Goal: Information Seeking & Learning: Learn about a topic

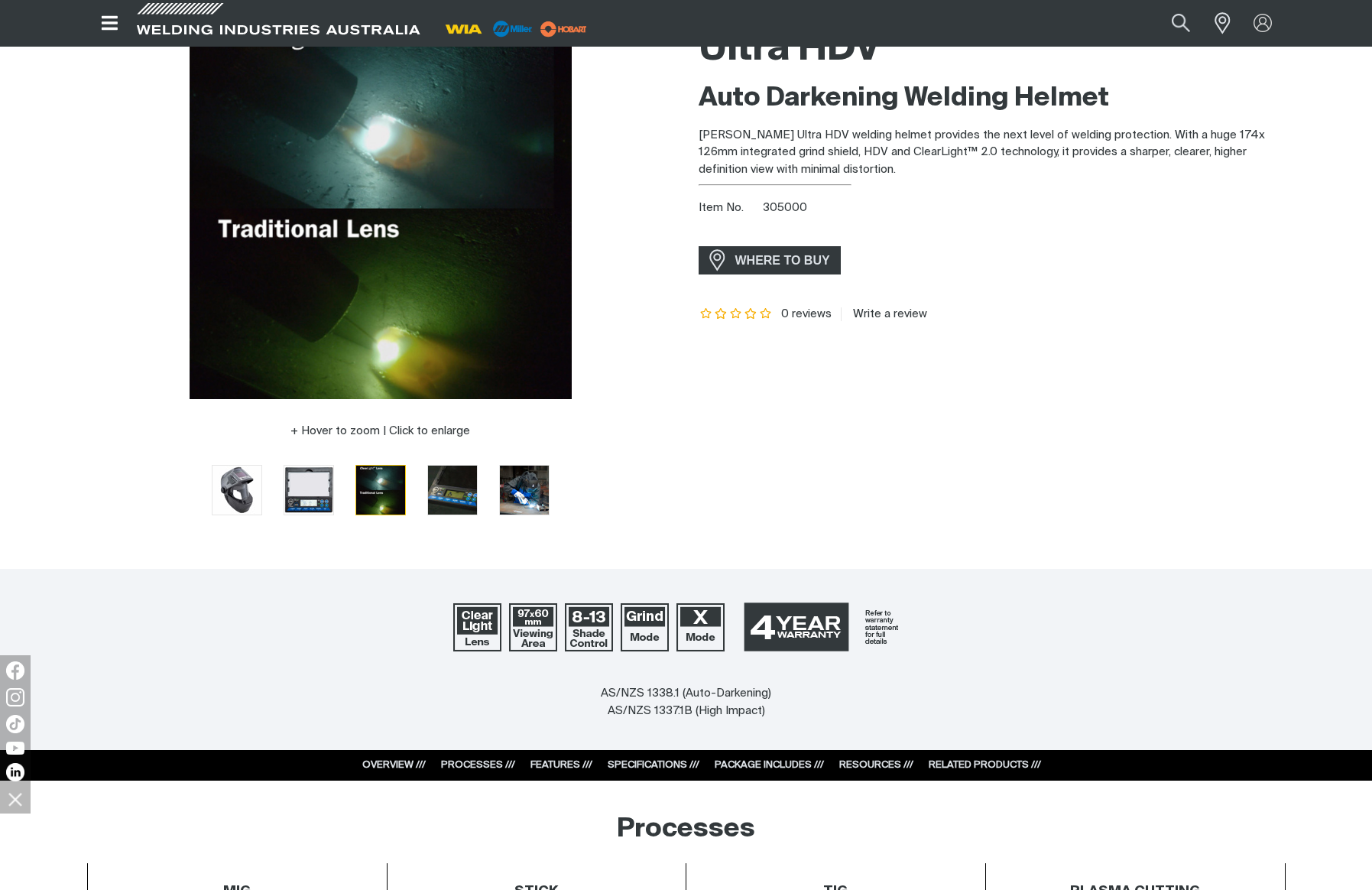
click at [114, 434] on div "Hover to zoom | Click to enlarge" at bounding box center [380, 431] width 587 height 18
click at [118, 444] on div "Hover to zoom | Click to enlarge" at bounding box center [380, 266] width 587 height 500
click at [123, 414] on div "Hover to zoom | Click to enlarge" at bounding box center [380, 266] width 587 height 500
click at [1178, 385] on div "Ultra HDV Auto Darkening Welding Helmet [PERSON_NAME] Ultra HDV welding helmet …" at bounding box center [992, 276] width 587 height 520
click at [1041, 503] on div "Ultra HDV Auto Darkening Welding Helmet [PERSON_NAME] Ultra HDV welding helmet …" at bounding box center [992, 276] width 587 height 520
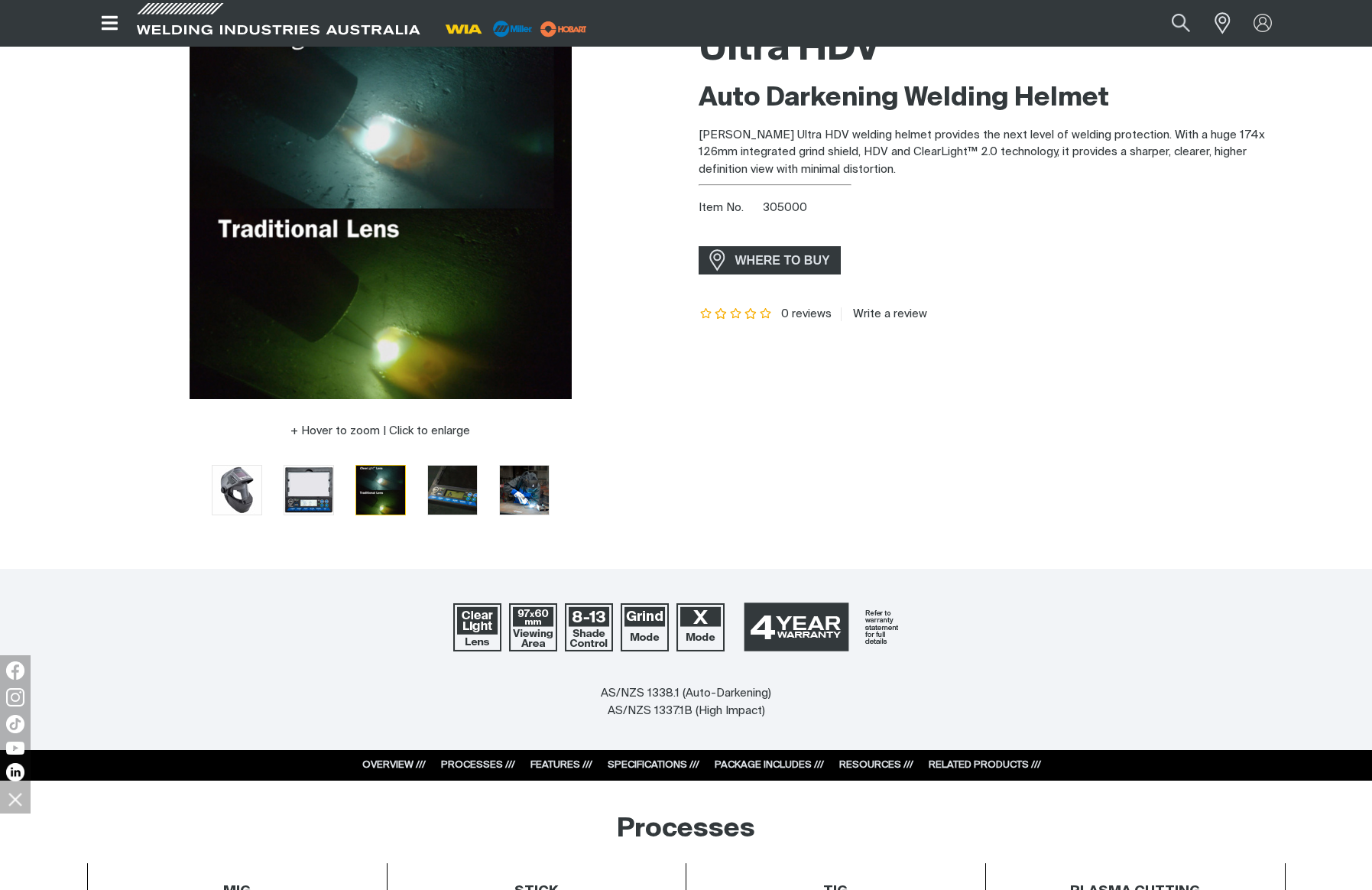
click at [310, 582] on div at bounding box center [686, 627] width 1372 height 116
click at [762, 468] on div "Ultra HDV Auto Darkening Welding Helmet [PERSON_NAME] Ultra HDV welding helmet …" at bounding box center [992, 276] width 587 height 520
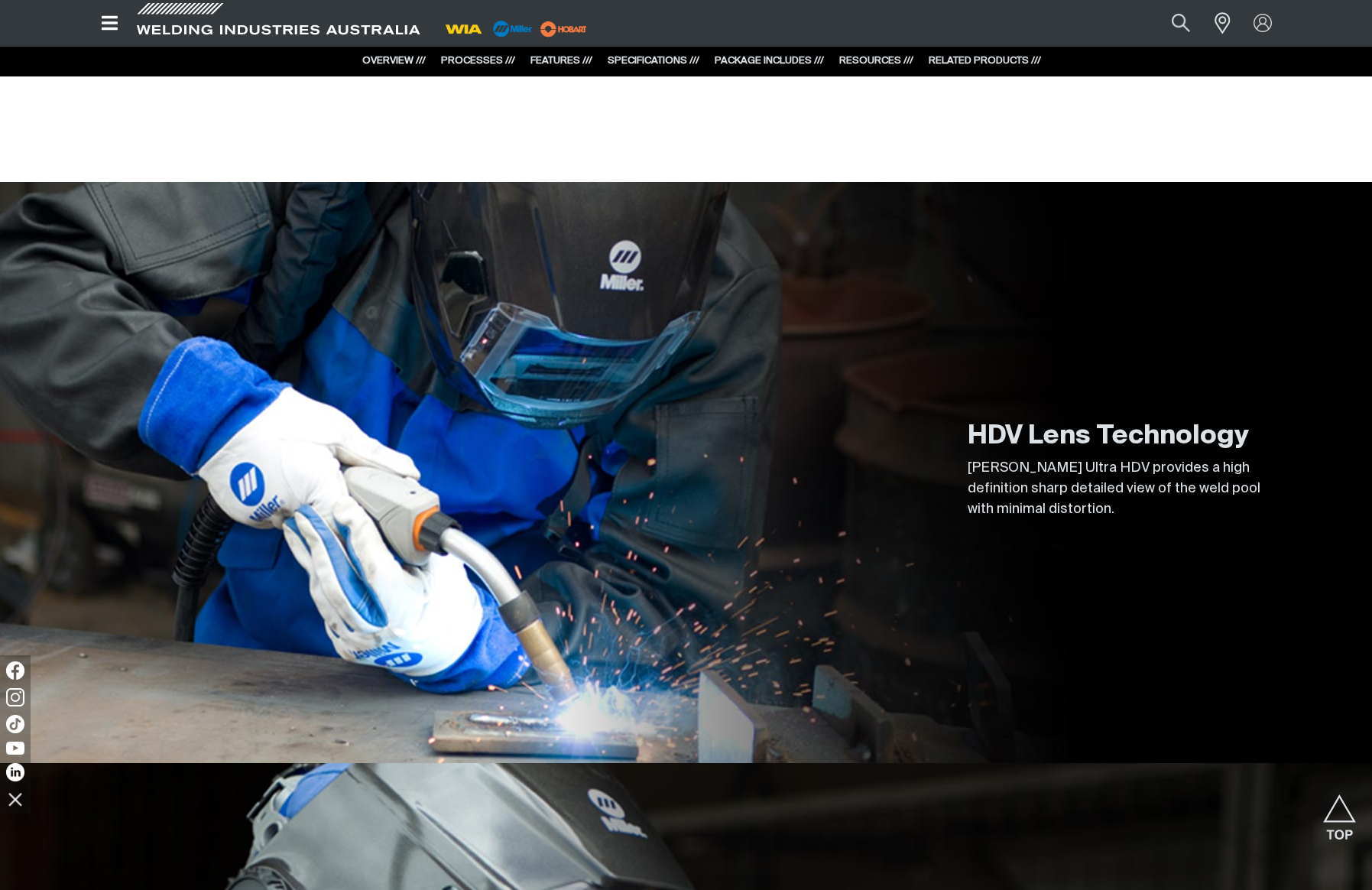
scroll to position [1789, 0]
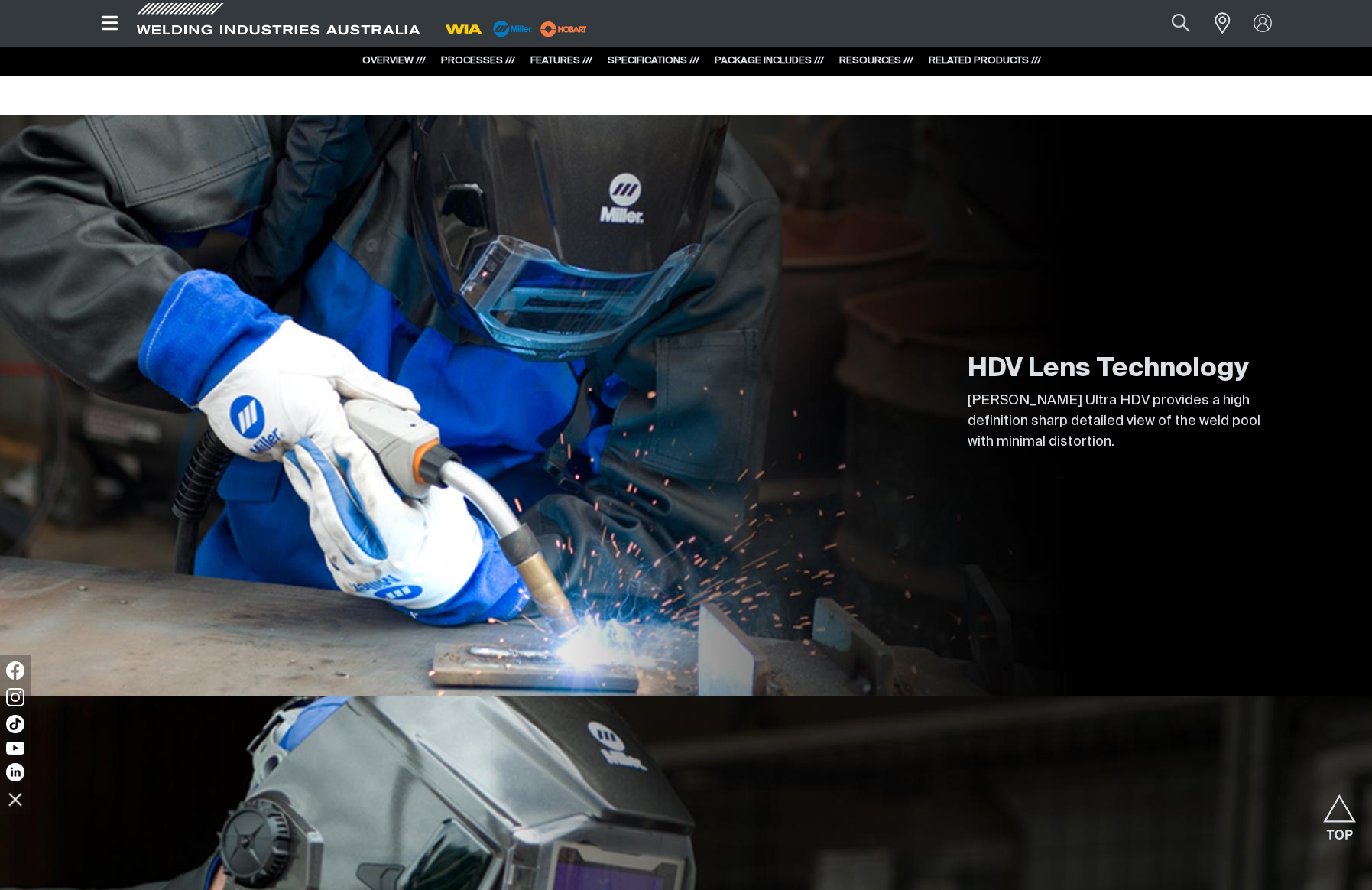
click at [772, 494] on div "HDV Lens Technology [PERSON_NAME] Ultra HDV provides a high definition sharp de…" at bounding box center [686, 405] width 1198 height 581
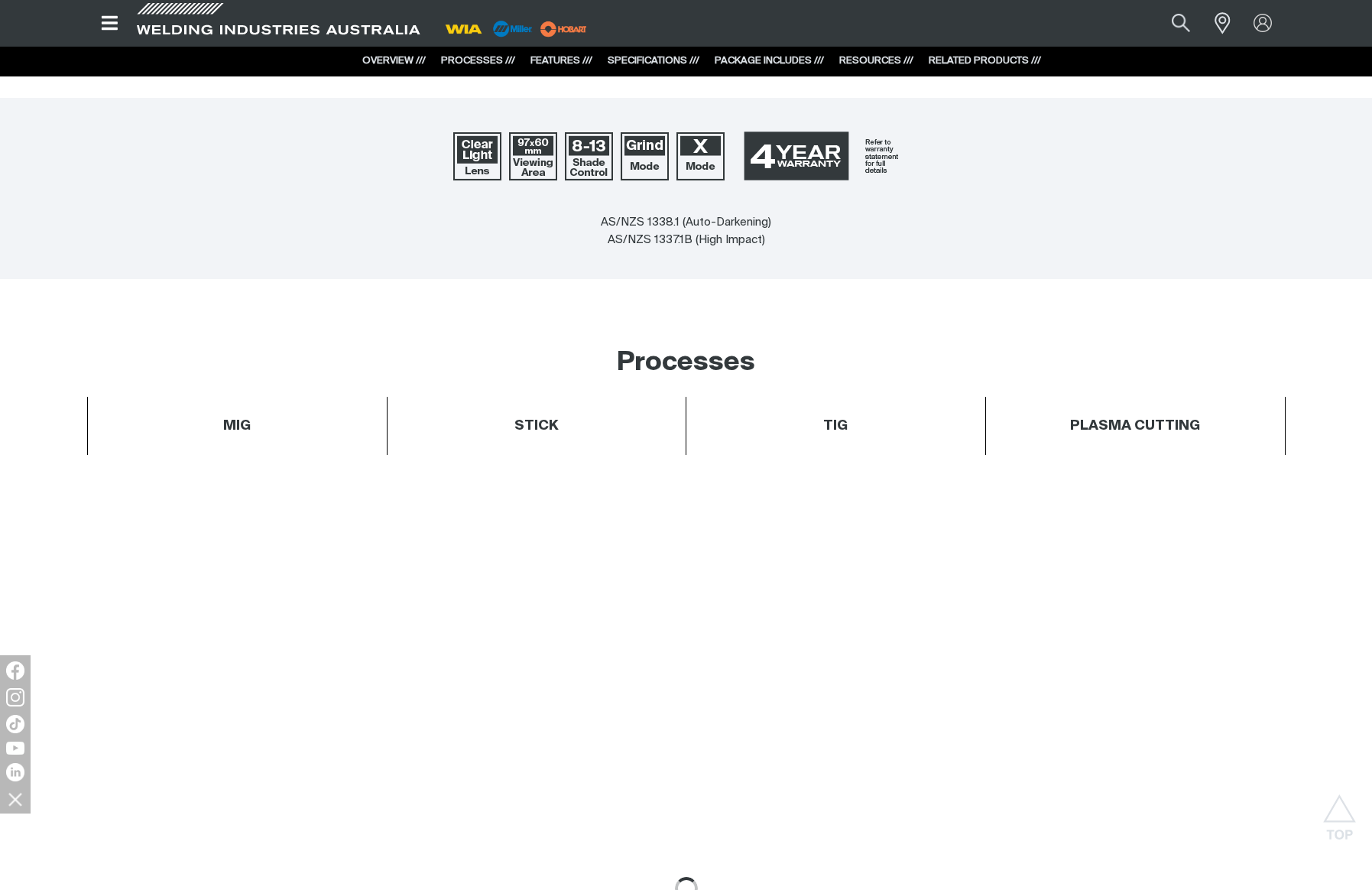
scroll to position [0, 0]
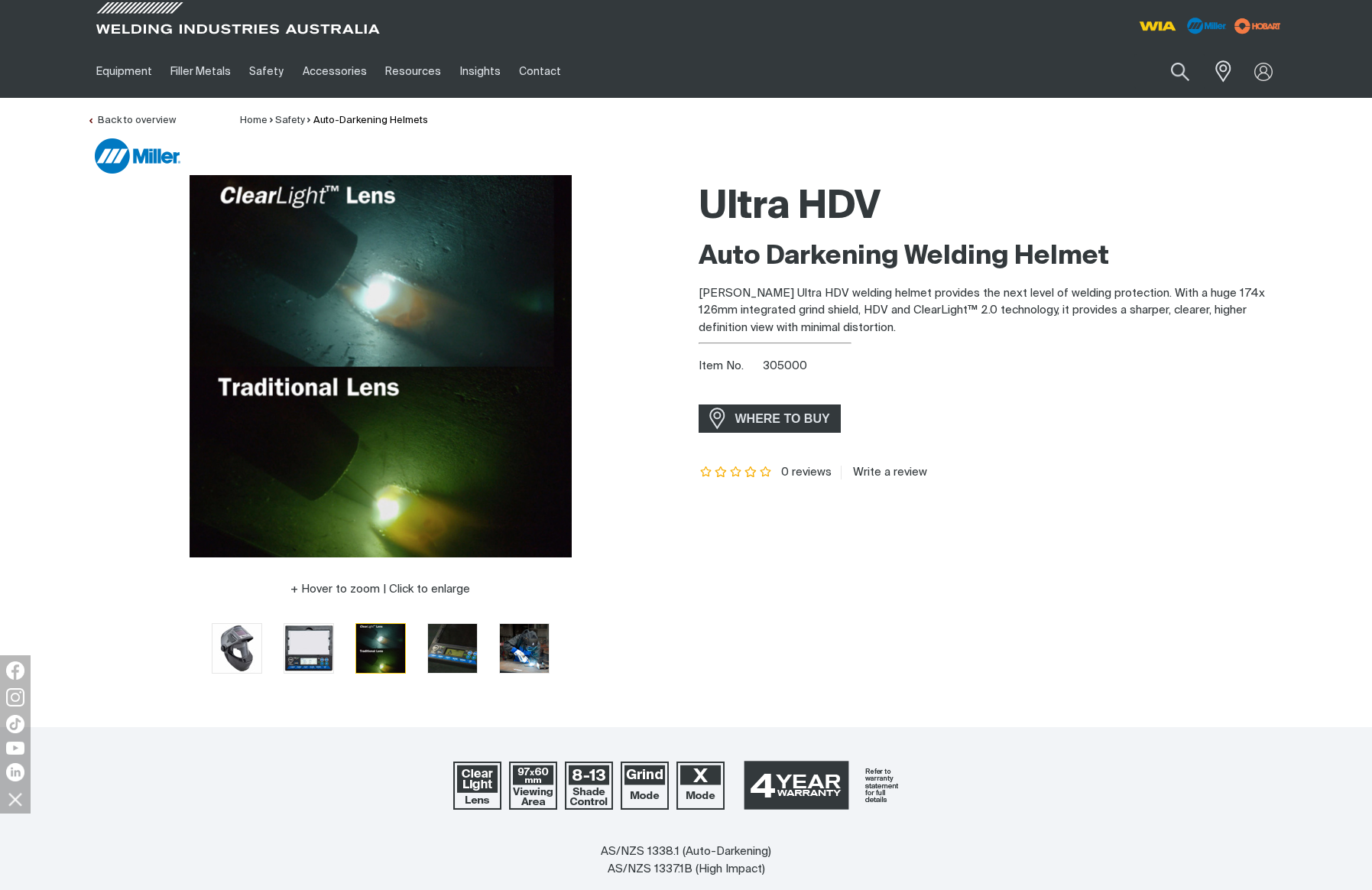
click at [1051, 519] on div "Ultra HDV Auto Darkening Welding Helmet [PERSON_NAME] Ultra HDV welding helmet …" at bounding box center [992, 434] width 587 height 520
click at [893, 649] on div "Ultra HDV Auto Darkening Welding Helmet [PERSON_NAME] Ultra HDV welding helmet …" at bounding box center [992, 434] width 587 height 520
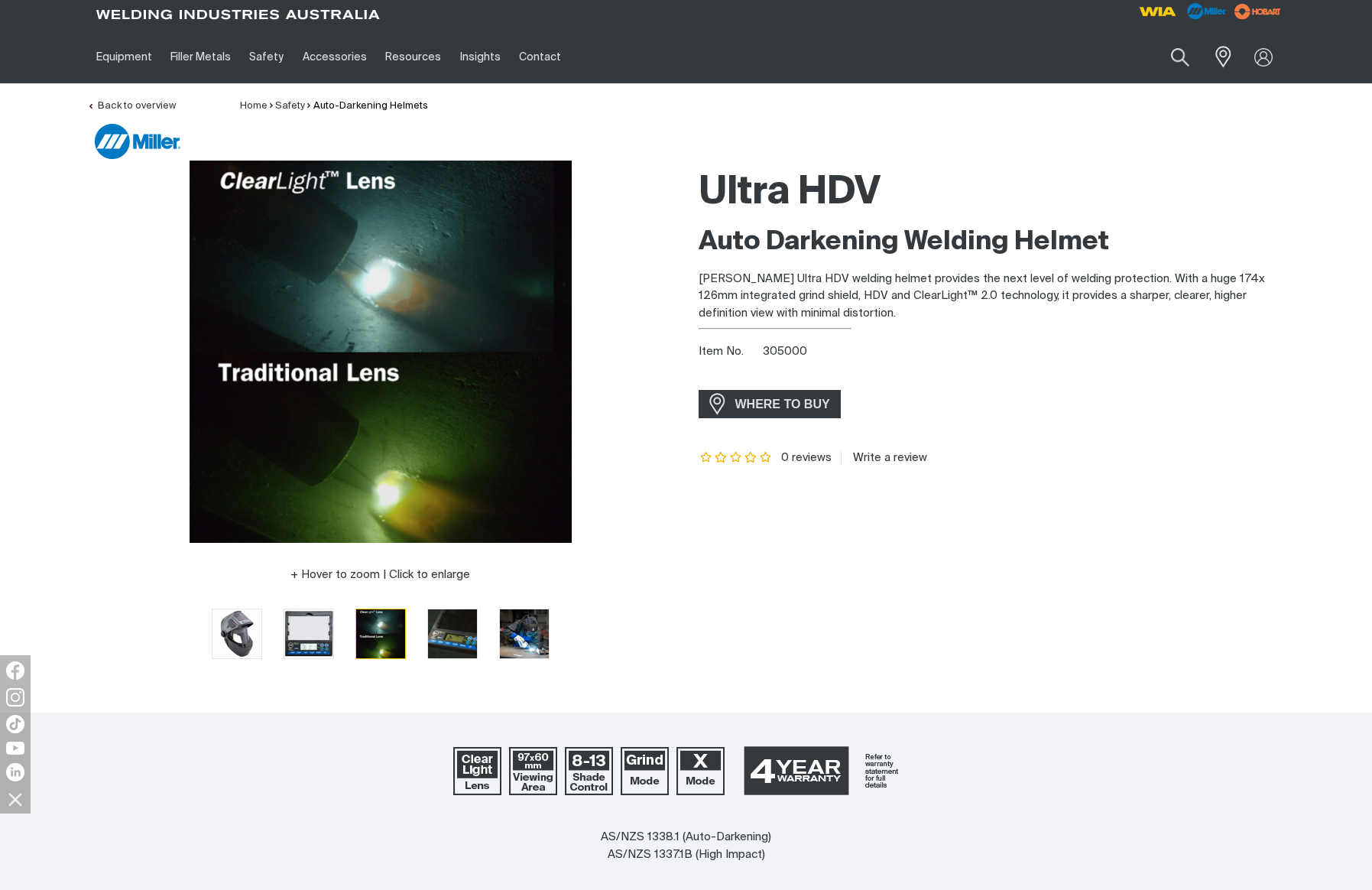
scroll to position [33, 0]
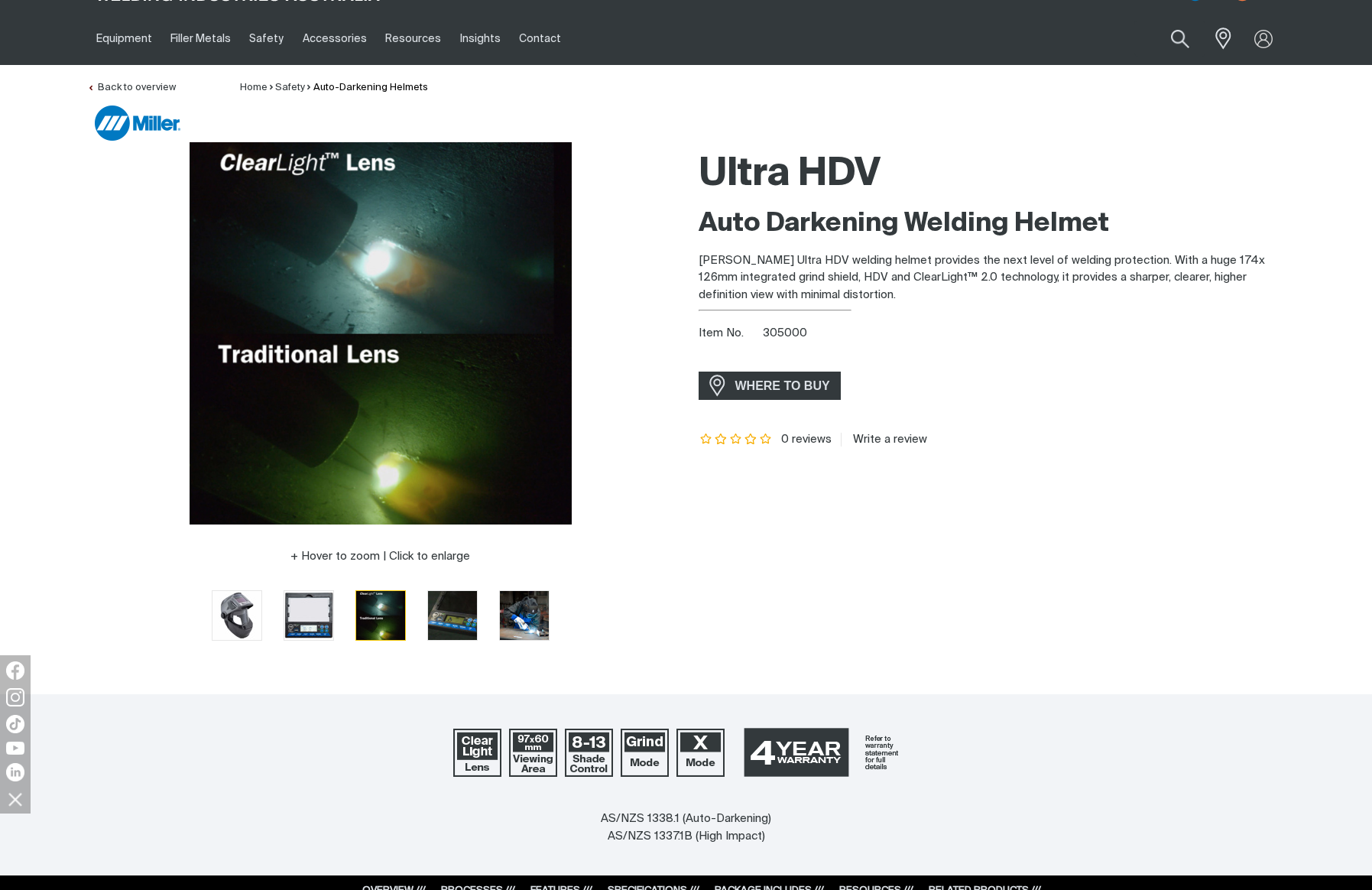
click at [114, 357] on div at bounding box center [380, 334] width 587 height 383
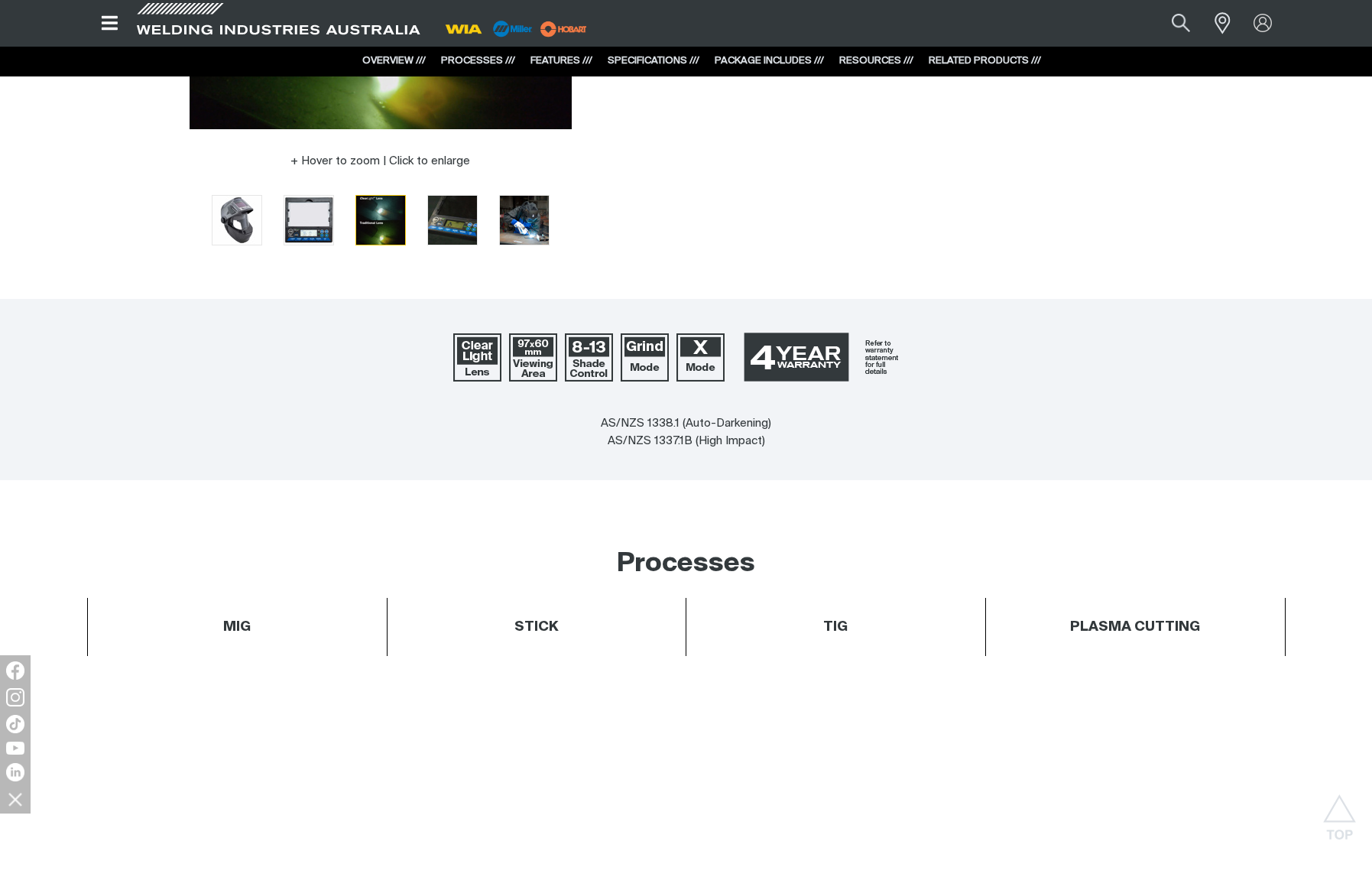
scroll to position [0, 0]
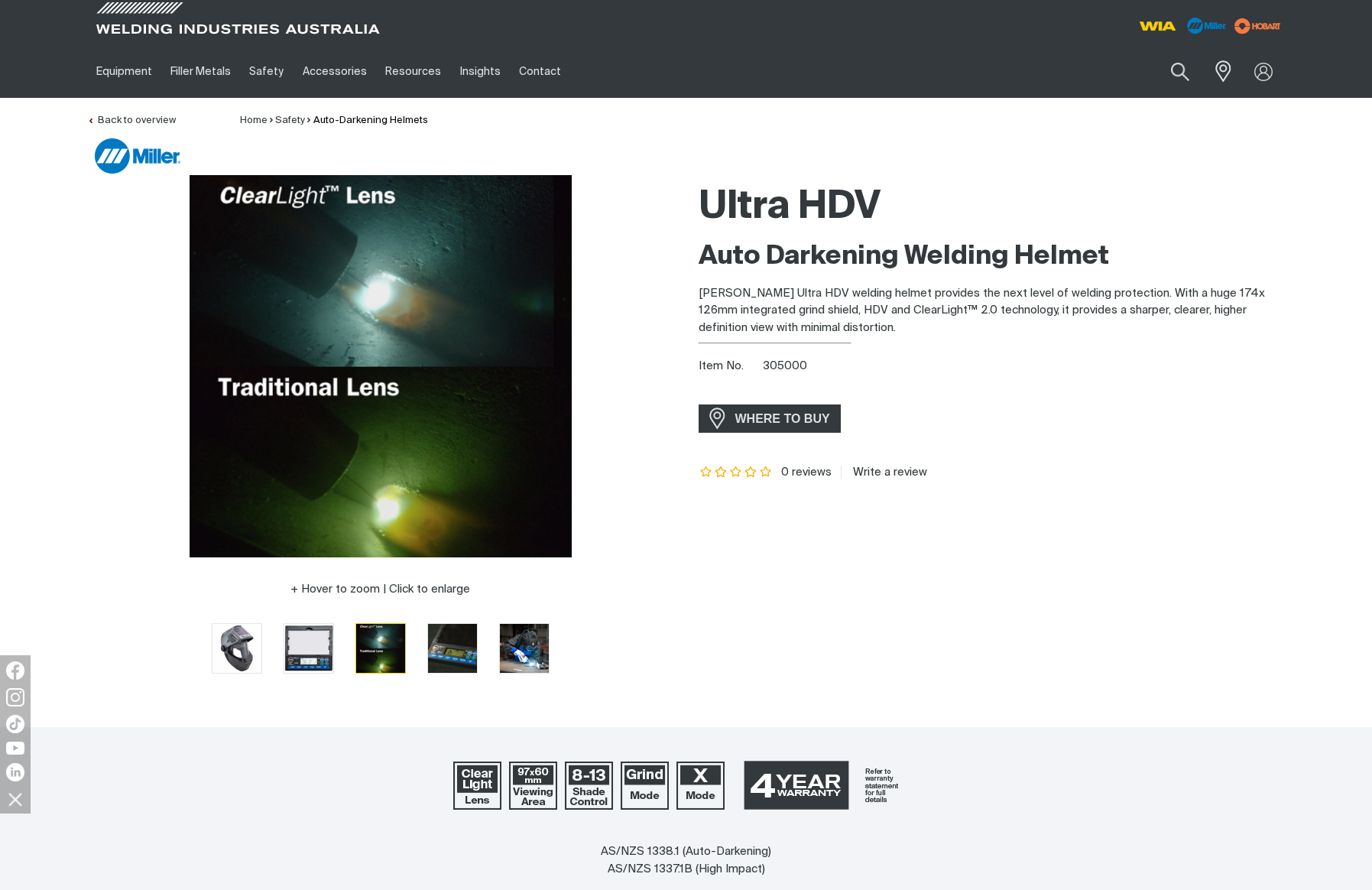
click at [966, 584] on div "Ultra HDV Auto Darkening Welding Helmet [PERSON_NAME] Ultra HDV welding helmet …" at bounding box center [992, 434] width 587 height 520
click at [127, 624] on div at bounding box center [380, 649] width 587 height 54
